Goal: Transaction & Acquisition: Book appointment/travel/reservation

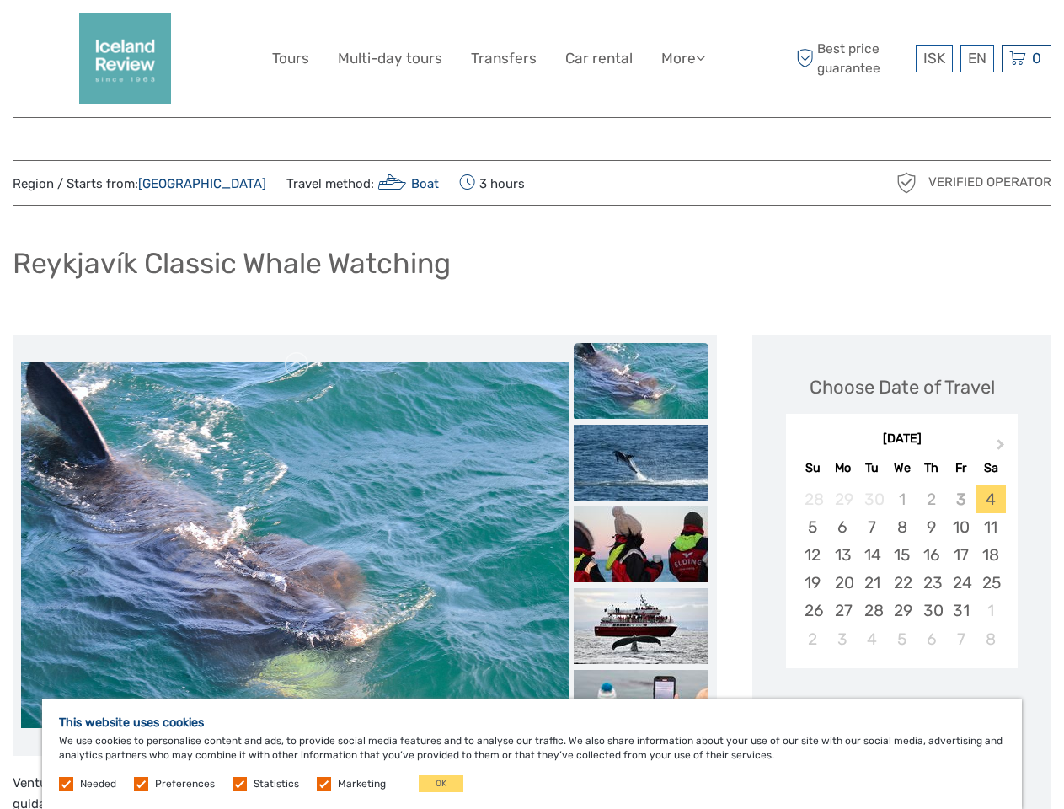
click at [682, 58] on link "More" at bounding box center [684, 58] width 44 height 24
click at [702, 57] on icon at bounding box center [700, 58] width 9 height 14
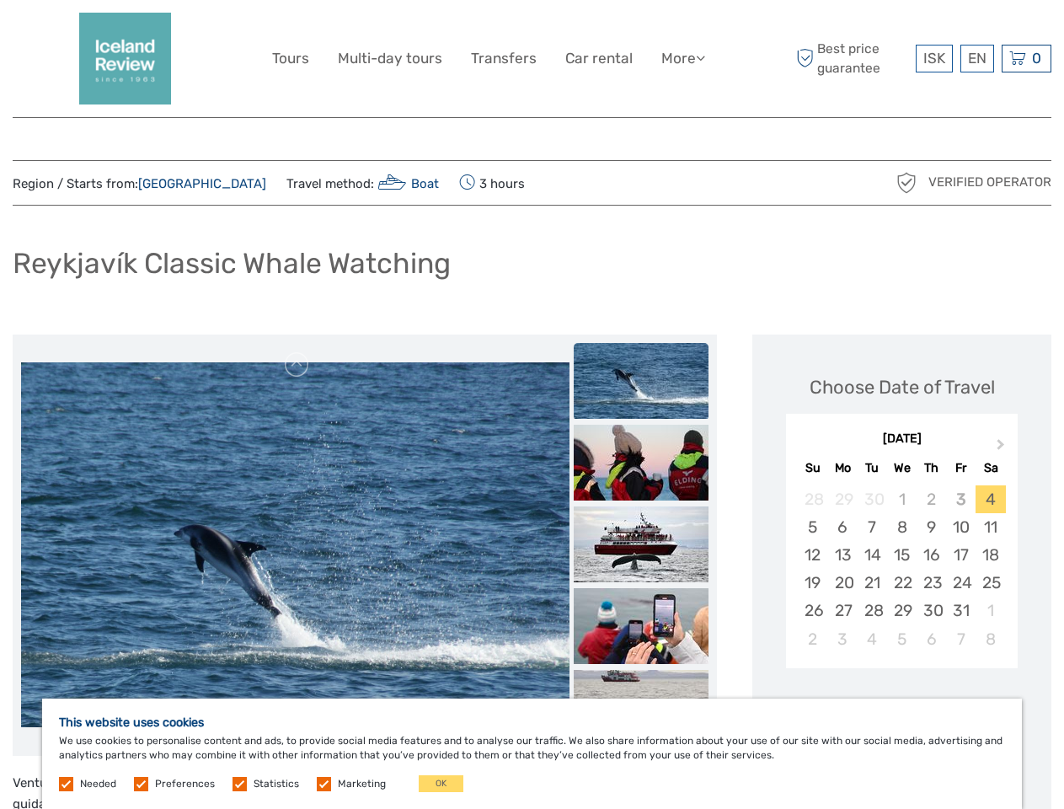
click at [934, 58] on span "ISK" at bounding box center [935, 58] width 22 height 17
click at [977, 58] on div "EN English Español Deutsch" at bounding box center [978, 59] width 34 height 28
click at [1027, 58] on div "0 Items Total 0 ISK Checkout The shopping cart is empty." at bounding box center [1027, 59] width 50 height 28
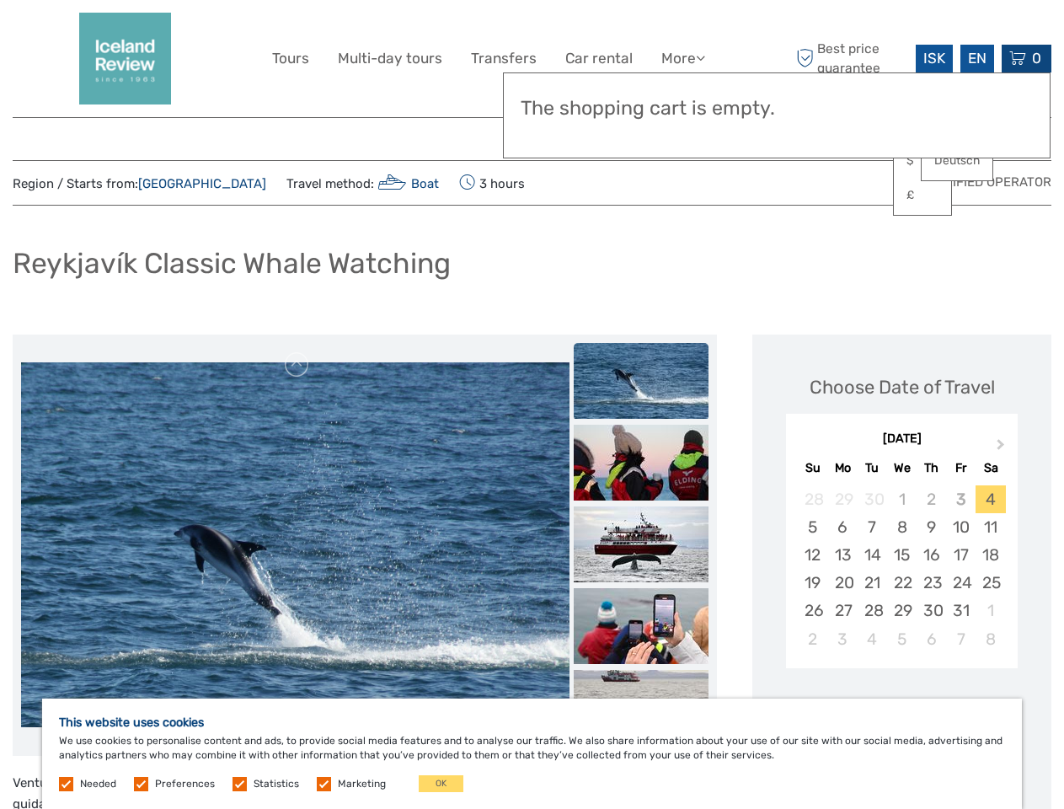
click at [295, 545] on img at bounding box center [295, 544] width 549 height 365
click at [298, 365] on link at bounding box center [297, 364] width 27 height 27
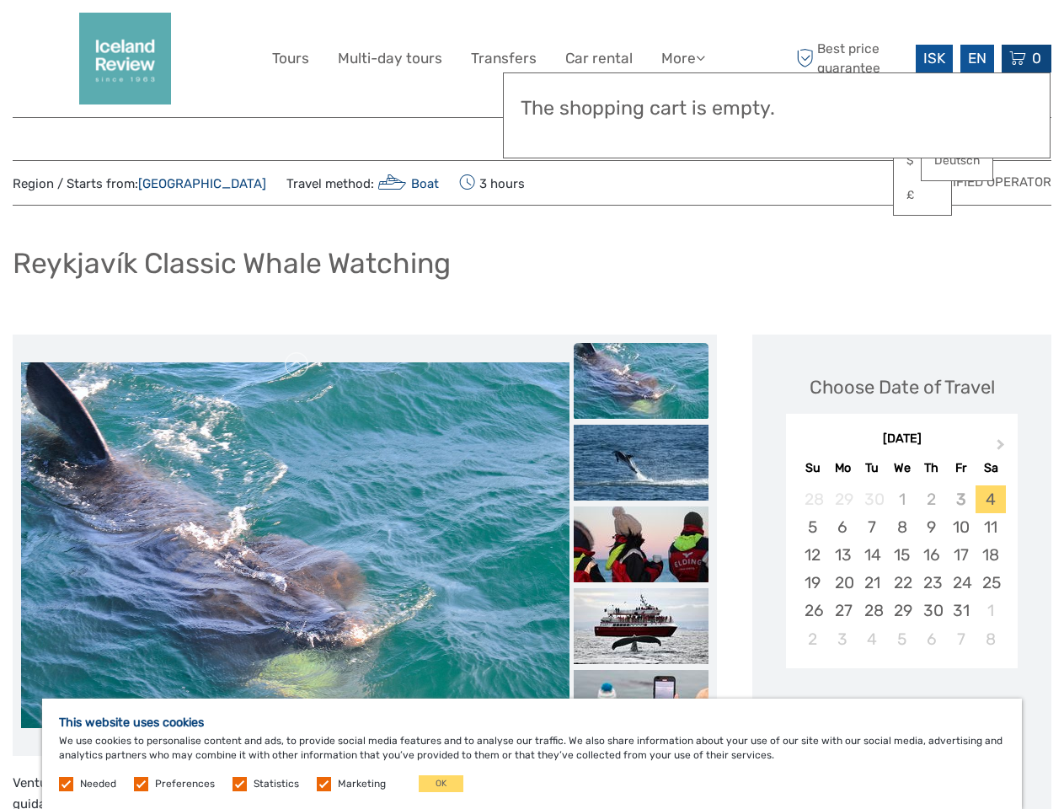
click at [641, 137] on div "Items Total 0 ISK Checkout The shopping cart is empty." at bounding box center [777, 115] width 548 height 86
click at [641, 136] on div "Items Total 0 ISK Checkout The shopping cart is empty." at bounding box center [777, 115] width 548 height 86
